Goal: Transaction & Acquisition: Purchase product/service

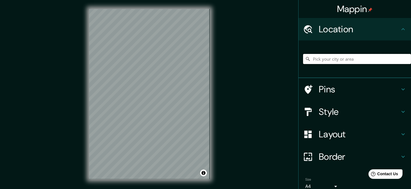
click at [321, 59] on input "Pick your city or area" at bounding box center [357, 59] width 108 height 10
click at [321, 59] on input "España" at bounding box center [357, 59] width 108 height 10
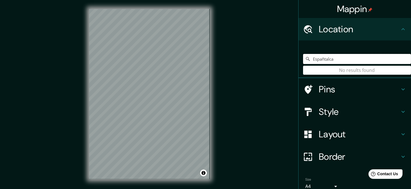
click at [321, 59] on input "Españtalca" at bounding box center [357, 59] width 108 height 10
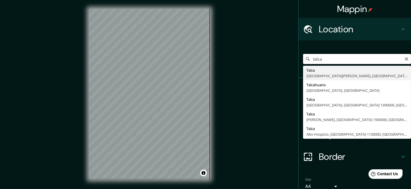
type input "[GEOGRAPHIC_DATA], [GEOGRAPHIC_DATA][PERSON_NAME], [GEOGRAPHIC_DATA]"
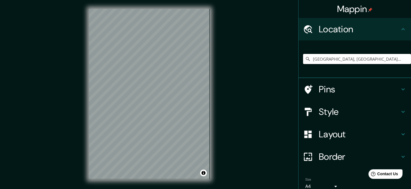
click at [400, 113] on icon at bounding box center [403, 111] width 7 height 7
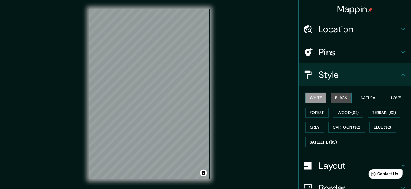
click at [347, 99] on button "Black" at bounding box center [341, 98] width 21 height 10
click at [307, 98] on button "White" at bounding box center [315, 98] width 21 height 10
click at [369, 97] on button "Natural" at bounding box center [369, 98] width 26 height 10
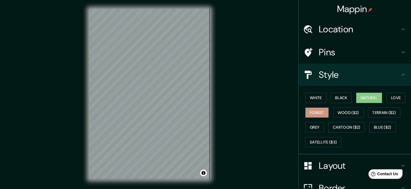
click at [311, 113] on button "Forest" at bounding box center [316, 113] width 23 height 10
click at [346, 112] on button "Wood ($2)" at bounding box center [348, 113] width 30 height 10
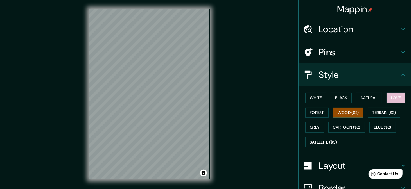
click at [386, 99] on button "Love" at bounding box center [395, 98] width 19 height 10
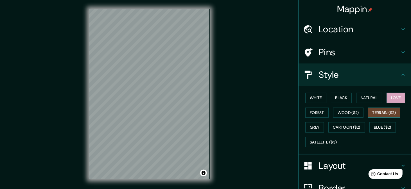
click at [379, 111] on button "Terrain ($2)" at bounding box center [384, 113] width 33 height 10
click at [311, 127] on button "Grey" at bounding box center [314, 127] width 19 height 10
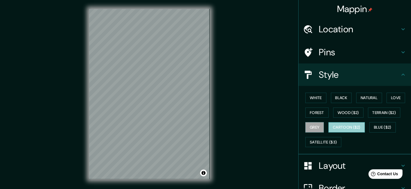
click at [344, 129] on button "Cartoon ($2)" at bounding box center [346, 127] width 37 height 10
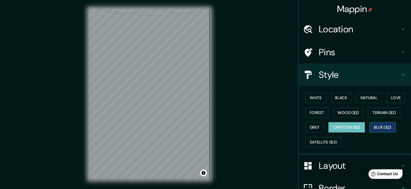
click at [374, 126] on button "Blue ($2)" at bounding box center [382, 127] width 26 height 10
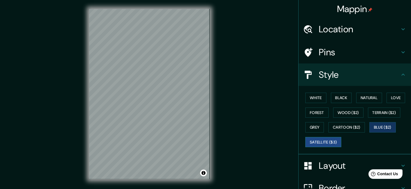
click at [319, 144] on button "Satellite ($3)" at bounding box center [323, 142] width 36 height 10
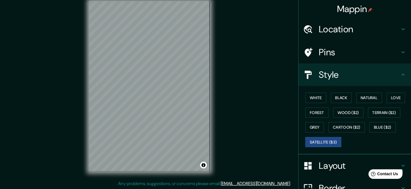
click at [213, 97] on div "© Mapbox © OpenStreetMap Improve this map © Maxar" at bounding box center [149, 86] width 139 height 188
click at [211, 101] on div "© Mapbox © OpenStreetMap Improve this map © Maxar" at bounding box center [149, 86] width 139 height 188
click at [311, 97] on button "White" at bounding box center [315, 98] width 21 height 10
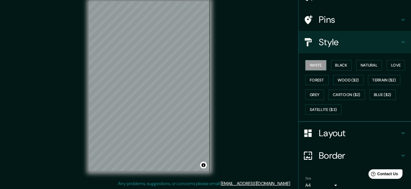
scroll to position [0, 0]
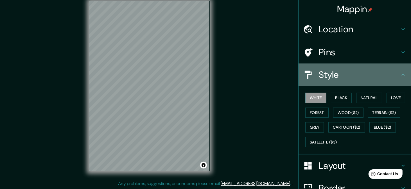
click at [392, 72] on h4 "Style" at bounding box center [359, 74] width 81 height 11
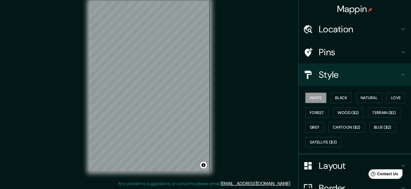
click at [399, 69] on div "Style" at bounding box center [354, 75] width 112 height 22
click at [401, 74] on icon at bounding box center [402, 75] width 3 height 2
click at [399, 58] on div "Pins" at bounding box center [354, 52] width 112 height 22
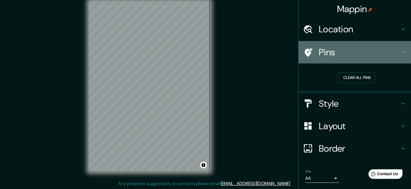
click at [399, 58] on div "Pins" at bounding box center [354, 52] width 112 height 22
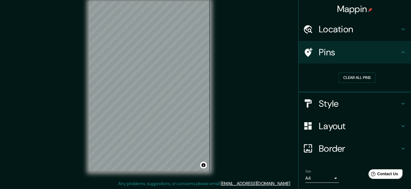
click at [400, 28] on icon at bounding box center [403, 29] width 7 height 7
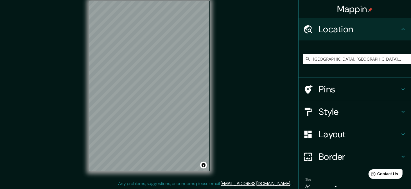
click at [400, 28] on icon at bounding box center [403, 29] width 7 height 7
click at [397, 128] on div "Layout" at bounding box center [354, 134] width 112 height 22
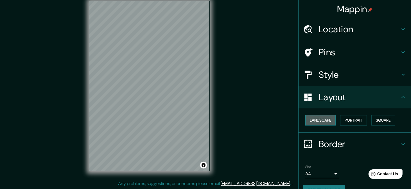
click at [327, 121] on button "Landscape" at bounding box center [320, 120] width 30 height 10
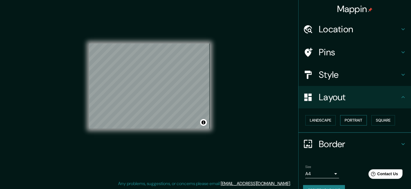
click at [348, 118] on button "Portrait" at bounding box center [353, 120] width 27 height 10
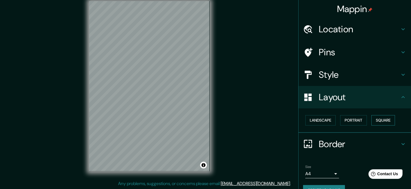
click at [374, 121] on button "Square" at bounding box center [383, 120] width 24 height 10
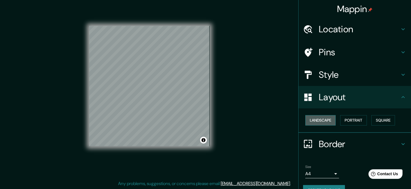
click at [316, 122] on button "Landscape" at bounding box center [320, 120] width 30 height 10
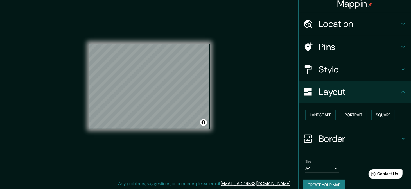
scroll to position [12, 0]
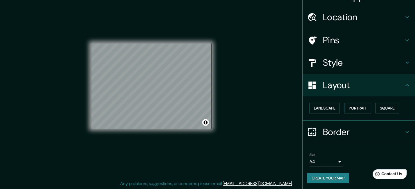
click at [330, 160] on body "Mappin Location Talca, Región del Maule, Chile Pins Style Layout Landscape Port…" at bounding box center [207, 86] width 415 height 189
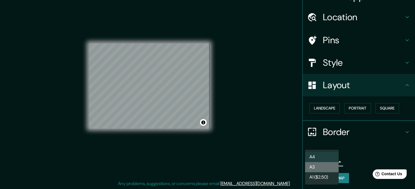
click at [325, 166] on li "A3" at bounding box center [322, 167] width 34 height 10
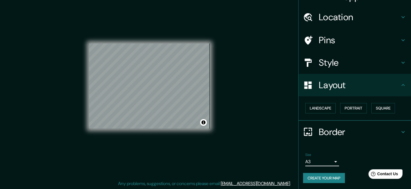
click at [333, 159] on body "Mappin Location Talca, Región del Maule, Chile Pins Style Layout Landscape Port…" at bounding box center [205, 86] width 411 height 189
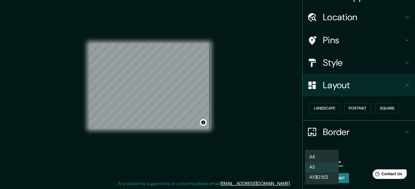
click at [324, 156] on li "A4" at bounding box center [322, 157] width 34 height 10
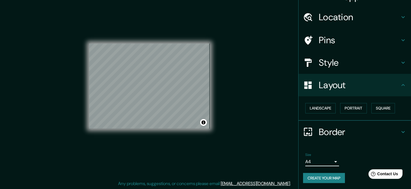
click at [325, 175] on button "Create your map" at bounding box center [324, 178] width 42 height 10
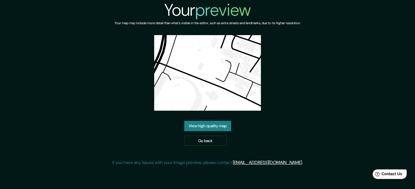
click at [209, 128] on link "View high quality map" at bounding box center [207, 126] width 47 height 10
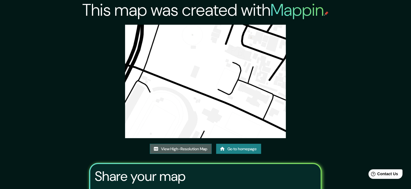
click at [205, 153] on link "View High-Resolution Map" at bounding box center [181, 149] width 62 height 10
click at [55, 32] on div "This map was created with Mappin View High-Resolution Map Go to homepage Share …" at bounding box center [205, 123] width 411 height 247
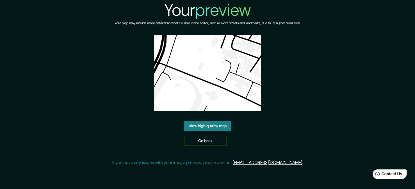
click at [210, 61] on img at bounding box center [207, 73] width 107 height 76
drag, startPoint x: 210, startPoint y: 61, endPoint x: 182, endPoint y: 85, distance: 36.1
click at [182, 85] on img at bounding box center [207, 73] width 107 height 76
click at [201, 143] on link "Go back" at bounding box center [205, 141] width 42 height 10
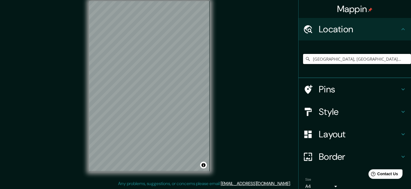
click at [329, 60] on input "[GEOGRAPHIC_DATA], [GEOGRAPHIC_DATA][PERSON_NAME], [GEOGRAPHIC_DATA]" at bounding box center [357, 59] width 108 height 10
click at [370, 58] on input "[GEOGRAPHIC_DATA], [GEOGRAPHIC_DATA][PERSON_NAME], [GEOGRAPHIC_DATA]" at bounding box center [357, 59] width 108 height 10
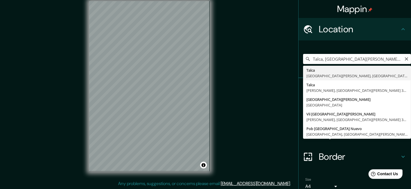
type input "[GEOGRAPHIC_DATA], [GEOGRAPHIC_DATA][PERSON_NAME], [GEOGRAPHIC_DATA]"
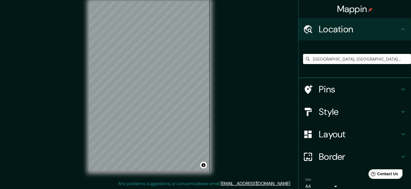
click at [212, 68] on div "© Mapbox © OpenStreetMap Improve this map" at bounding box center [149, 86] width 139 height 188
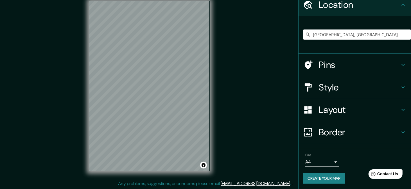
scroll to position [25, 0]
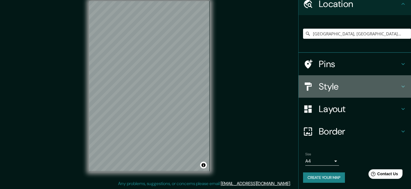
click at [390, 90] on h4 "Style" at bounding box center [359, 86] width 81 height 11
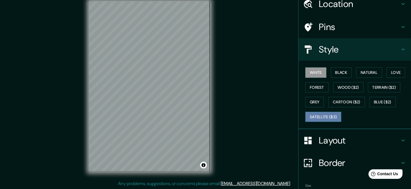
click at [320, 117] on button "Satellite ($3)" at bounding box center [323, 117] width 36 height 10
click at [306, 73] on button "White" at bounding box center [315, 72] width 21 height 10
click at [400, 49] on icon at bounding box center [403, 49] width 7 height 7
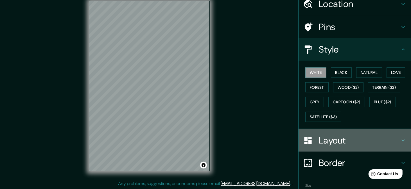
click at [400, 139] on icon at bounding box center [403, 140] width 7 height 7
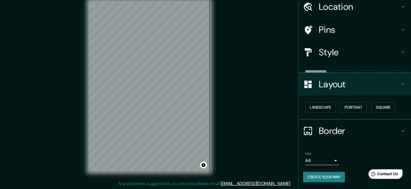
scroll to position [12, 0]
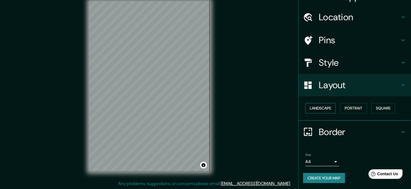
click at [317, 112] on button "Landscape" at bounding box center [320, 108] width 30 height 10
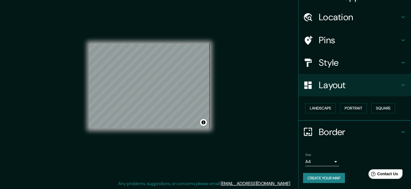
click at [401, 83] on icon at bounding box center [403, 85] width 7 height 7
click at [400, 129] on icon at bounding box center [403, 132] width 7 height 7
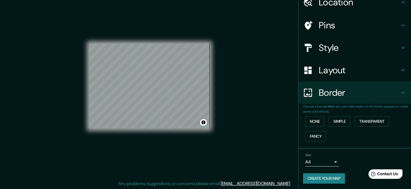
scroll to position [28, 0]
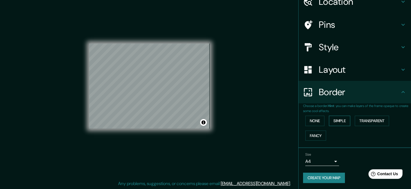
click at [332, 121] on button "Simple" at bounding box center [339, 121] width 21 height 10
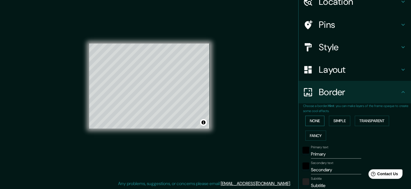
click at [311, 122] on button "None" at bounding box center [314, 121] width 19 height 10
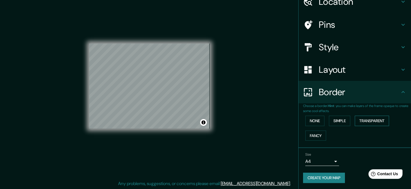
click at [361, 122] on button "Transparent" at bounding box center [372, 121] width 34 height 10
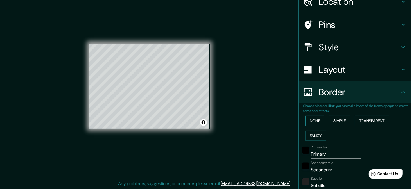
click at [311, 123] on button "None" at bounding box center [314, 121] width 19 height 10
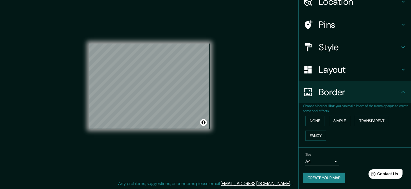
click at [386, 91] on h4 "Border" at bounding box center [359, 92] width 81 height 11
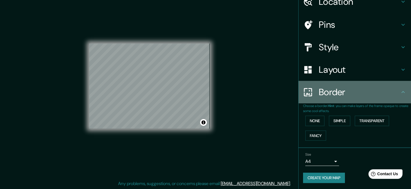
click at [400, 91] on icon at bounding box center [403, 92] width 7 height 7
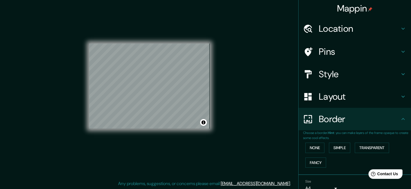
scroll to position [0, 0]
click at [393, 27] on h4 "Location" at bounding box center [359, 29] width 81 height 11
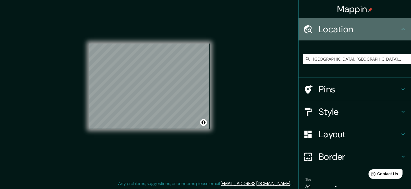
click at [400, 28] on icon at bounding box center [403, 29] width 7 height 7
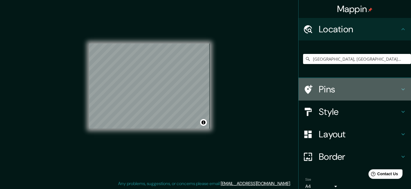
click at [400, 89] on icon at bounding box center [403, 89] width 7 height 7
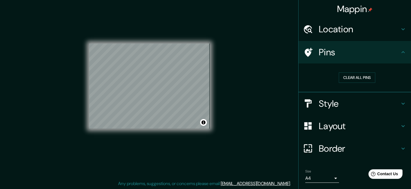
click at [398, 107] on div "Style" at bounding box center [354, 103] width 112 height 22
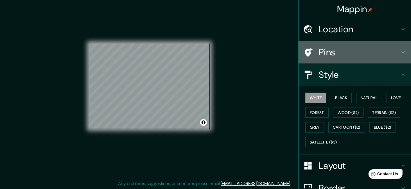
click at [400, 50] on icon at bounding box center [403, 52] width 7 height 7
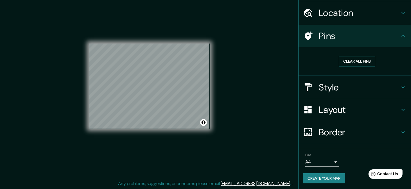
scroll to position [17, 0]
click at [400, 87] on icon at bounding box center [403, 86] width 7 height 7
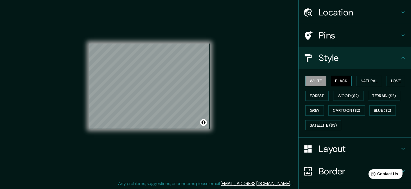
click at [334, 83] on button "Black" at bounding box center [341, 81] width 21 height 10
click at [315, 83] on button "White" at bounding box center [315, 81] width 21 height 10
click at [363, 76] on button "Natural" at bounding box center [369, 81] width 26 height 10
click at [315, 81] on button "White" at bounding box center [315, 81] width 21 height 10
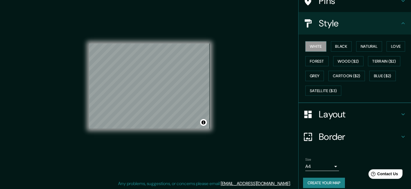
scroll to position [56, 0]
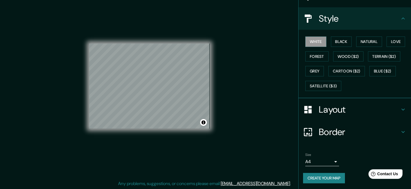
click at [318, 177] on button "Create your map" at bounding box center [324, 178] width 42 height 10
click at [314, 179] on button "Create your map" at bounding box center [324, 178] width 42 height 10
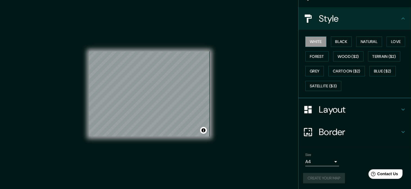
click at [328, 163] on body "Mappin Location Talca, Región del Maule, Chile Pins Style White Black Natural L…" at bounding box center [205, 94] width 411 height 189
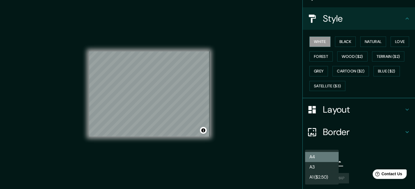
click at [327, 157] on li "A4" at bounding box center [322, 157] width 34 height 10
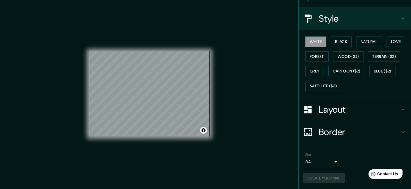
click at [322, 177] on div "Create your map" at bounding box center [354, 178] width 103 height 10
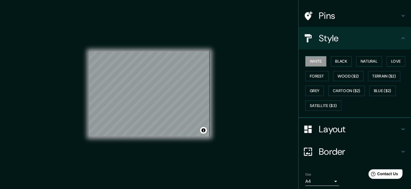
scroll to position [0, 0]
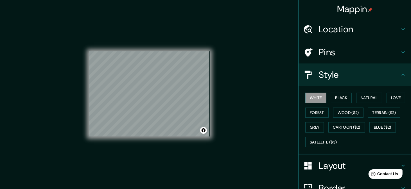
click at [393, 68] on div "Style" at bounding box center [354, 75] width 112 height 22
click at [397, 37] on div "Location" at bounding box center [354, 29] width 112 height 22
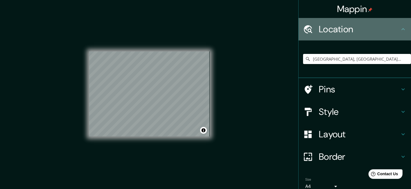
click at [397, 37] on div "Location" at bounding box center [354, 29] width 112 height 22
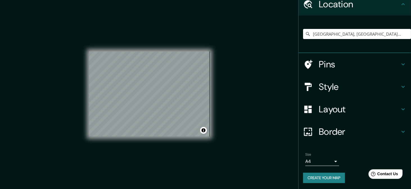
scroll to position [25, 0]
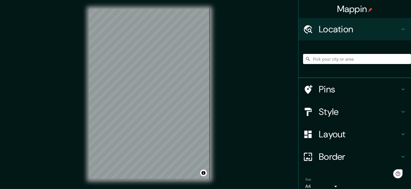
click at [315, 55] on input "Pick your city or area" at bounding box center [357, 59] width 108 height 10
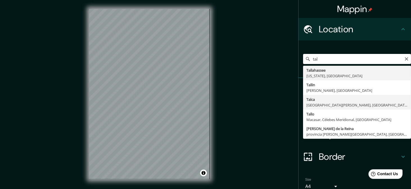
type input "[GEOGRAPHIC_DATA], [GEOGRAPHIC_DATA][PERSON_NAME], [GEOGRAPHIC_DATA]"
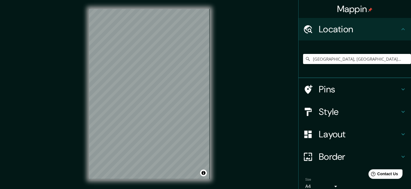
click at [386, 112] on h4 "Style" at bounding box center [359, 111] width 81 height 11
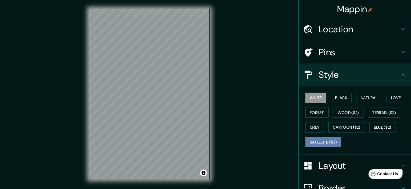
click at [320, 142] on button "Satellite ($3)" at bounding box center [323, 142] width 36 height 10
click at [312, 96] on button "White" at bounding box center [315, 98] width 21 height 10
click at [399, 69] on div "Style" at bounding box center [354, 75] width 112 height 22
click at [331, 166] on h4 "Layout" at bounding box center [359, 165] width 81 height 11
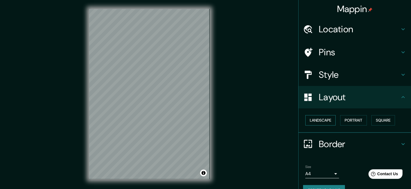
click at [322, 118] on button "Landscape" at bounding box center [320, 120] width 30 height 10
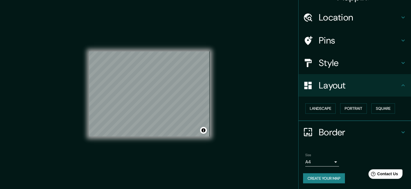
scroll to position [12, 0]
click at [315, 178] on button "Create your map" at bounding box center [324, 178] width 42 height 10
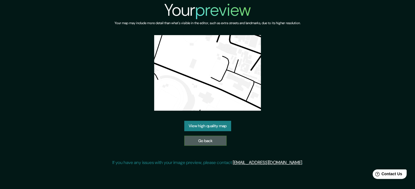
click at [196, 139] on link "Go back" at bounding box center [205, 141] width 42 height 10
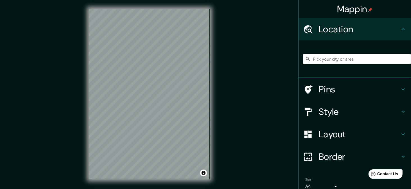
click at [321, 55] on input "Pick your city or area" at bounding box center [357, 59] width 108 height 10
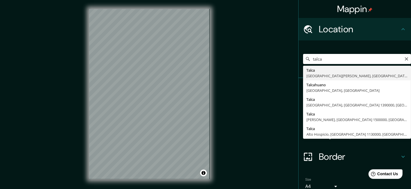
type input "[GEOGRAPHIC_DATA], [GEOGRAPHIC_DATA][PERSON_NAME], [GEOGRAPHIC_DATA]"
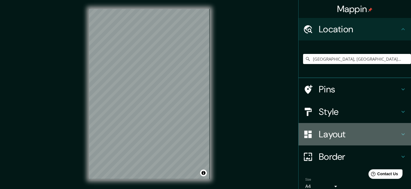
click at [346, 136] on h4 "Layout" at bounding box center [359, 134] width 81 height 11
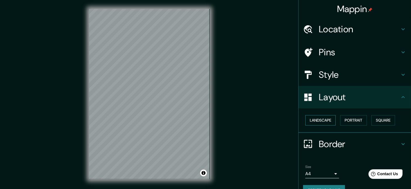
click at [322, 120] on button "Landscape" at bounding box center [320, 120] width 30 height 10
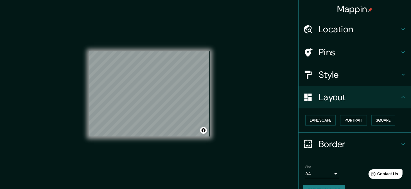
click at [332, 99] on h4 "Layout" at bounding box center [359, 97] width 81 height 11
click at [331, 74] on h4 "Style" at bounding box center [359, 74] width 81 height 11
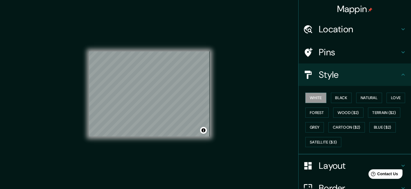
click at [309, 136] on div "White Black Natural Love Forest Wood ($2) Terrain ($2) Grey Cartoon ($2) Blue (…" at bounding box center [357, 120] width 108 height 59
click at [308, 140] on button "Satellite ($3)" at bounding box center [323, 142] width 36 height 10
click at [147, 44] on div "© Mapbox © OpenStreetMap Improve this map © Maxar" at bounding box center [149, 94] width 121 height 170
click at [312, 96] on button "White" at bounding box center [315, 98] width 21 height 10
